Goal: Task Accomplishment & Management: Use online tool/utility

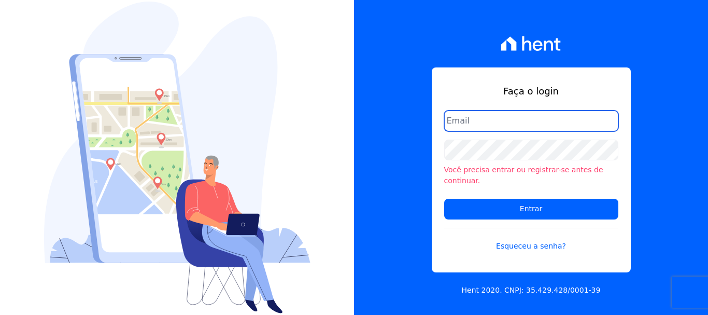
type input "[EMAIL_ADDRESS][DOMAIN_NAME]"
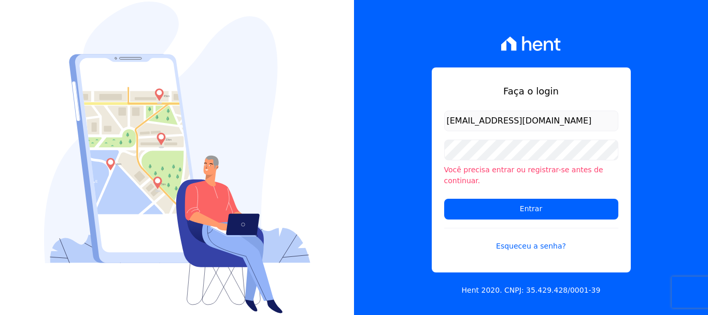
click at [541, 131] on input "[EMAIL_ADDRESS][DOMAIN_NAME]" at bounding box center [531, 120] width 174 height 21
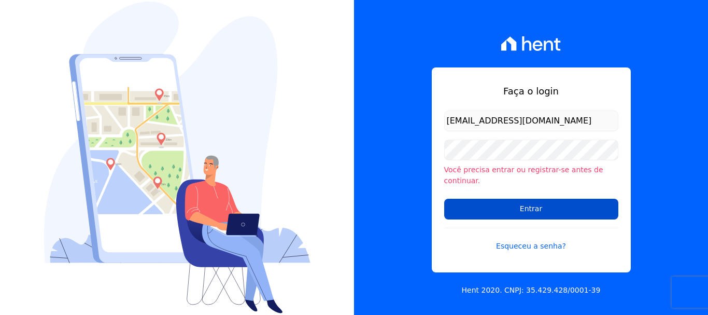
click at [530, 199] on input "Entrar" at bounding box center [531, 209] width 174 height 21
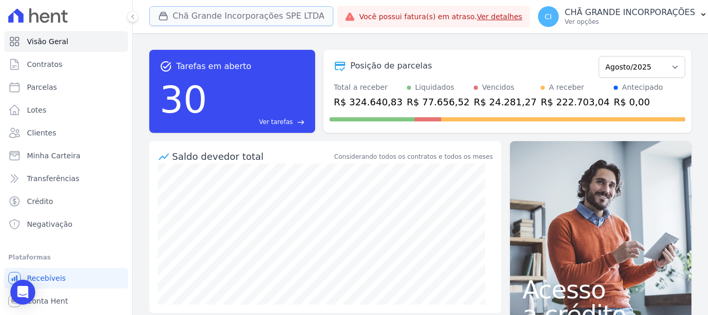
click at [210, 13] on button "Chã Grande Incorporações SPE LTDA" at bounding box center [241, 16] width 184 height 20
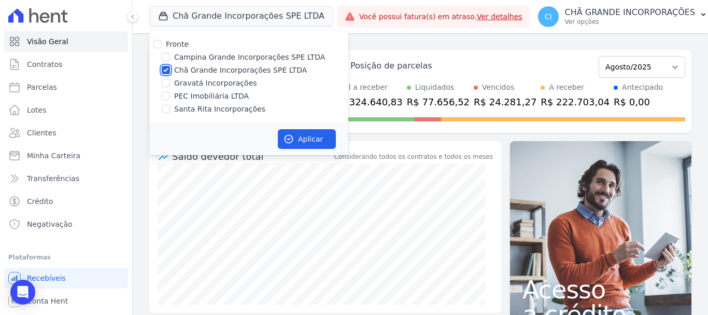
click at [165, 69] on input "Chã Grande Incorporações SPE LTDA" at bounding box center [166, 70] width 8 height 8
checkbox input "false"
drag, startPoint x: 164, startPoint y: 80, endPoint x: 168, endPoint y: 85, distance: 6.3
click at [164, 81] on input "Gravatá Incorporações" at bounding box center [166, 83] width 8 height 8
checkbox input "true"
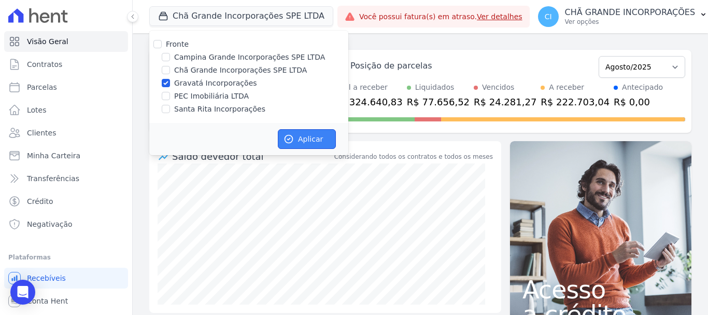
click at [313, 131] on button "Aplicar" at bounding box center [307, 139] width 58 height 20
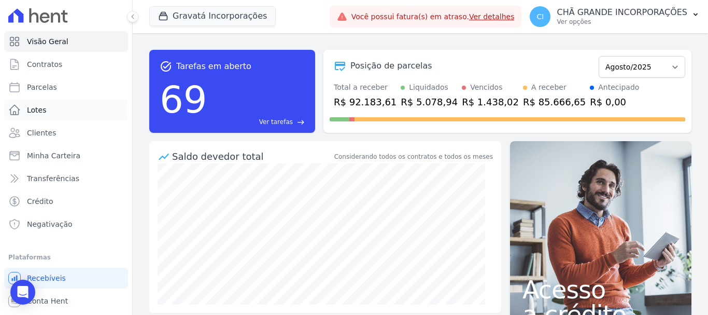
click at [39, 108] on span "Lotes" at bounding box center [37, 110] width 20 height 10
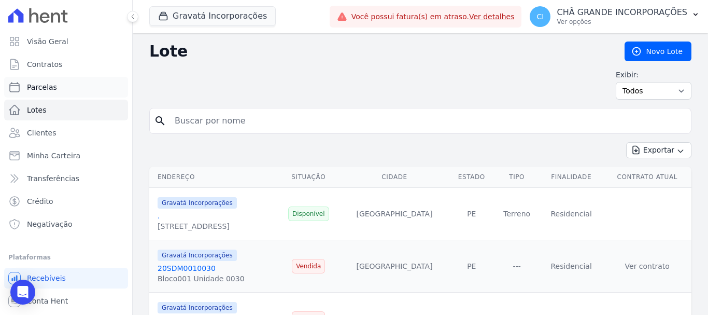
click at [40, 84] on span "Parcelas" at bounding box center [42, 87] width 30 height 10
select select
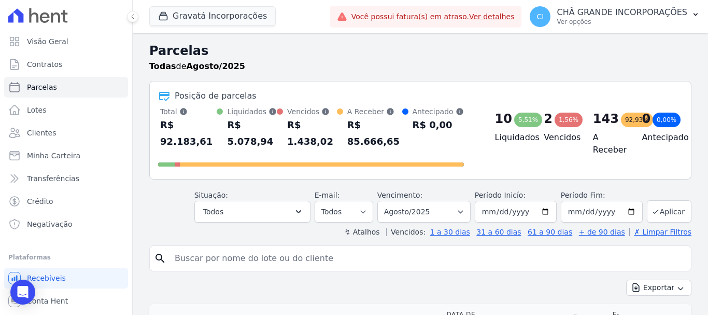
click at [317, 248] on input "search" at bounding box center [427, 258] width 518 height 21
type input "fabricio luiz"
select select
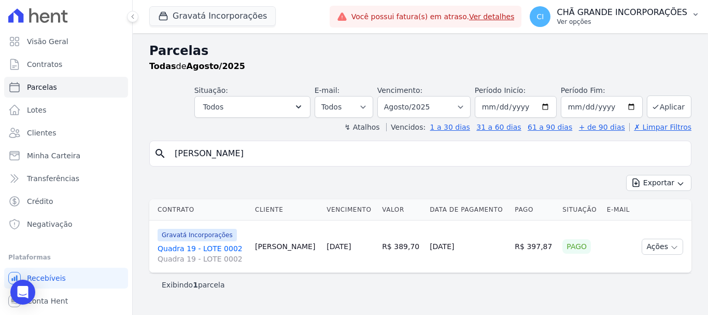
click at [634, 5] on button "CI CHÃ GRANDE INCORPORAÇÕES Ver opções" at bounding box center [614, 16] width 187 height 29
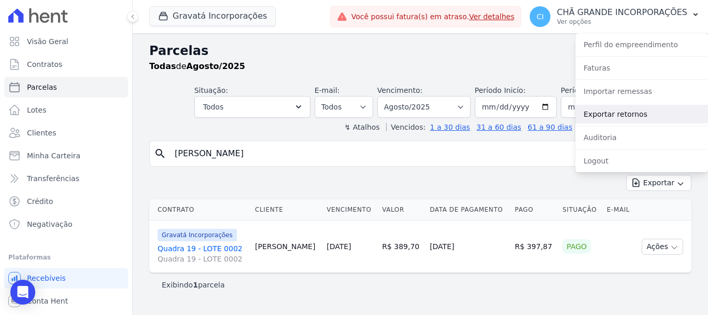
click at [627, 118] on link "Exportar retornos" at bounding box center [641, 114] width 133 height 19
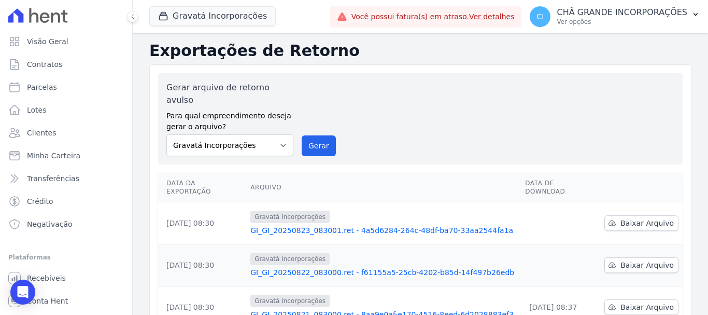
click at [621, 108] on div "Gerar arquivo de retorno avulso Para qual empreendimento deseja gerar o arquivo…" at bounding box center [420, 118] width 508 height 75
click at [488, 114] on div "Gerar arquivo de retorno avulso Para qual empreendimento deseja gerar o arquivo…" at bounding box center [420, 118] width 508 height 75
select select
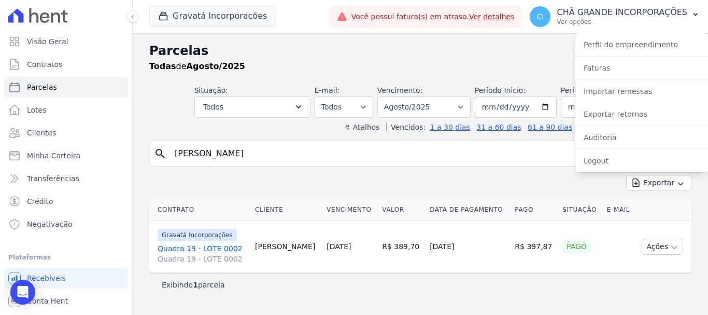
click at [354, 276] on div "Contrato Cliente Vencimento Valor Data de Pagamento Pago Situação E-mail Gravat…" at bounding box center [420, 236] width 575 height 82
